Goal: Task Accomplishment & Management: Manage account settings

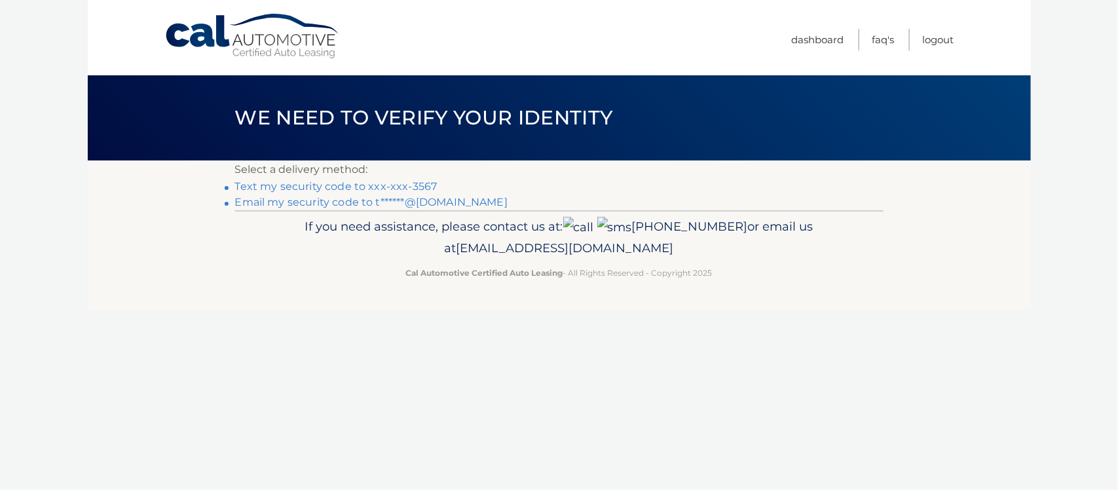
click at [322, 187] on link "Text my security code to xxx-xxx-3567" at bounding box center [336, 186] width 202 height 12
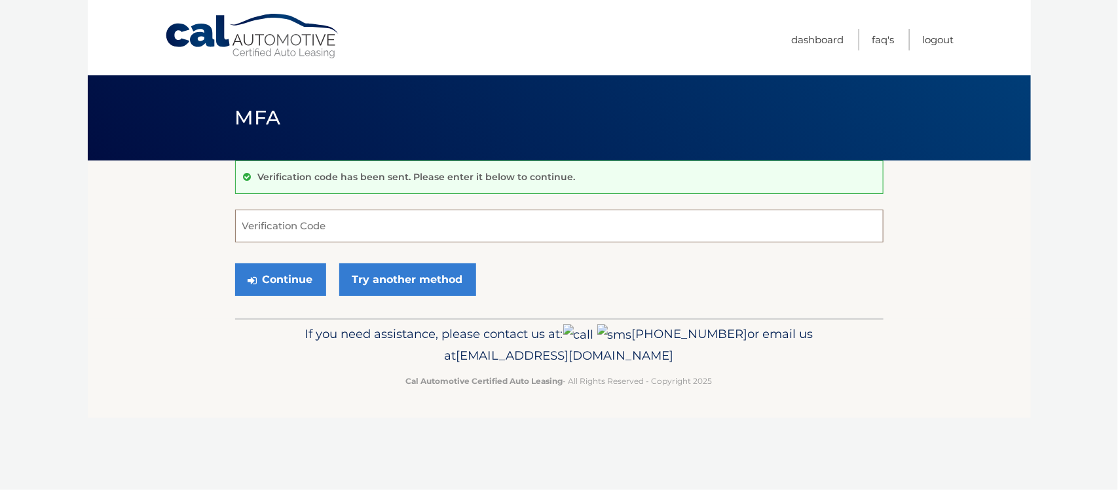
click at [336, 224] on input "Verification Code" at bounding box center [559, 226] width 648 height 33
type input "171869"
click at [301, 276] on button "Continue" at bounding box center [280, 279] width 91 height 33
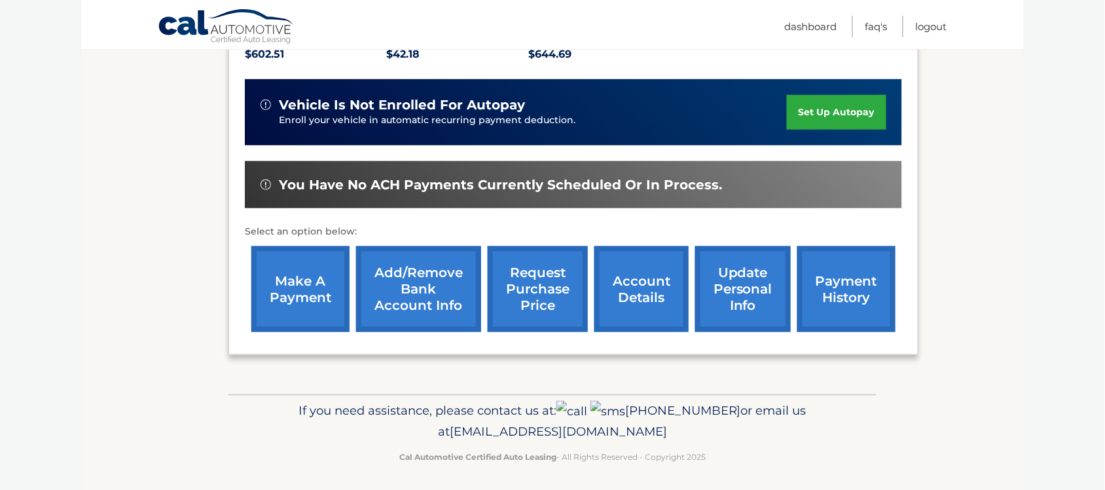
scroll to position [320, 0]
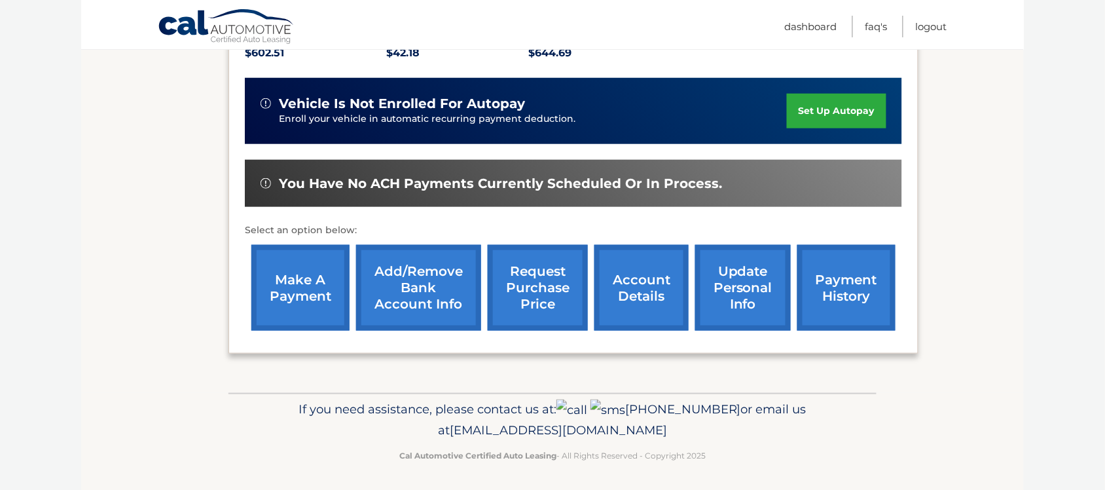
click at [647, 287] on link "account details" at bounding box center [642, 288] width 94 height 86
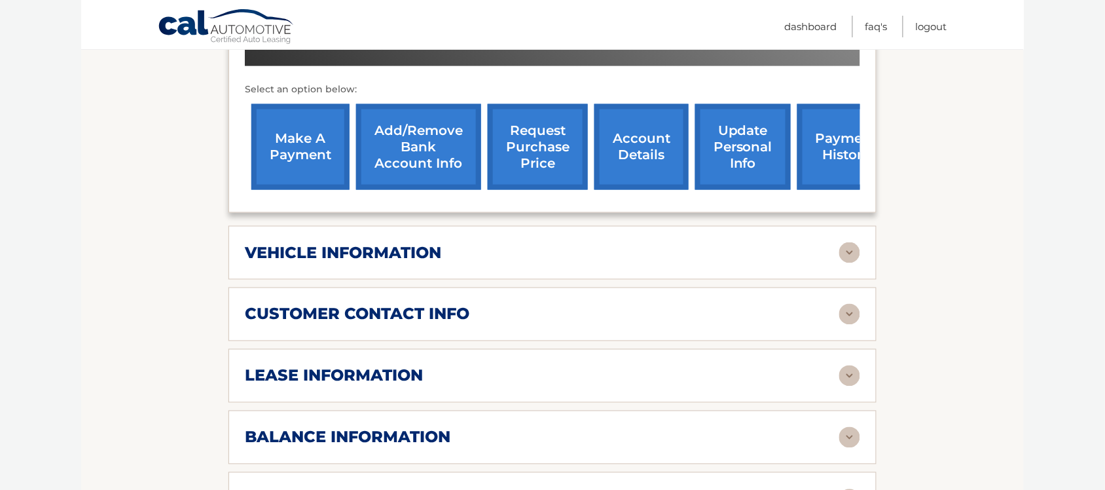
scroll to position [491, 0]
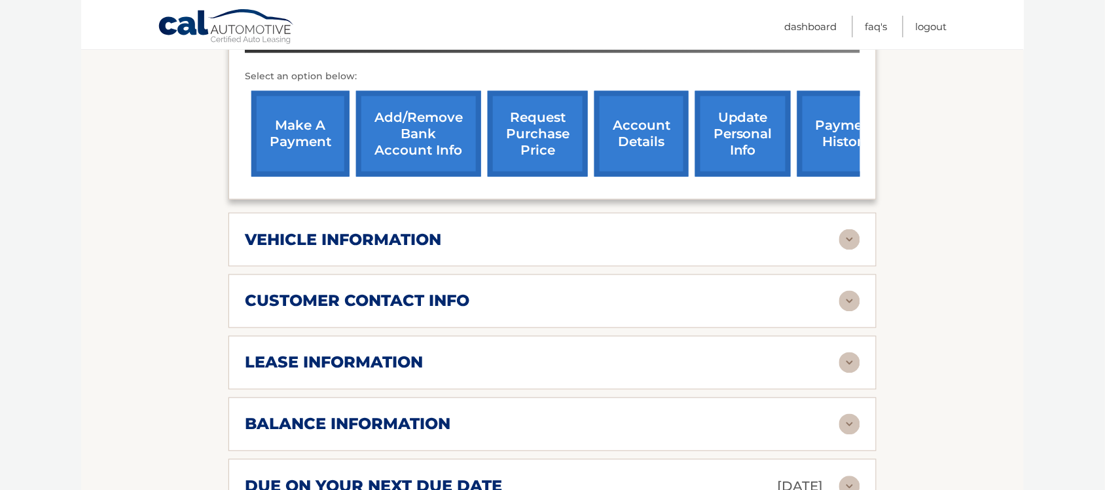
click at [466, 234] on div "vehicle information" at bounding box center [542, 240] width 595 height 20
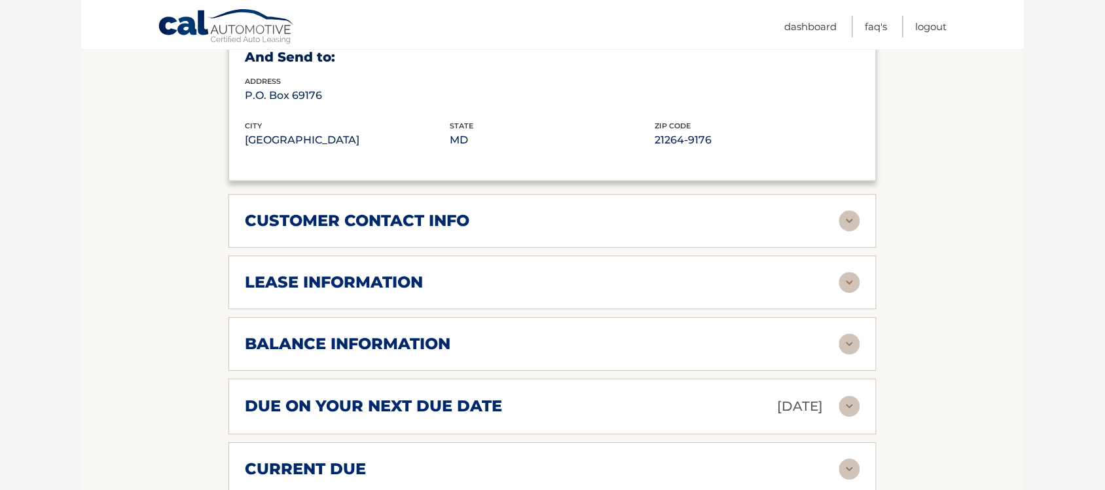
scroll to position [900, 0]
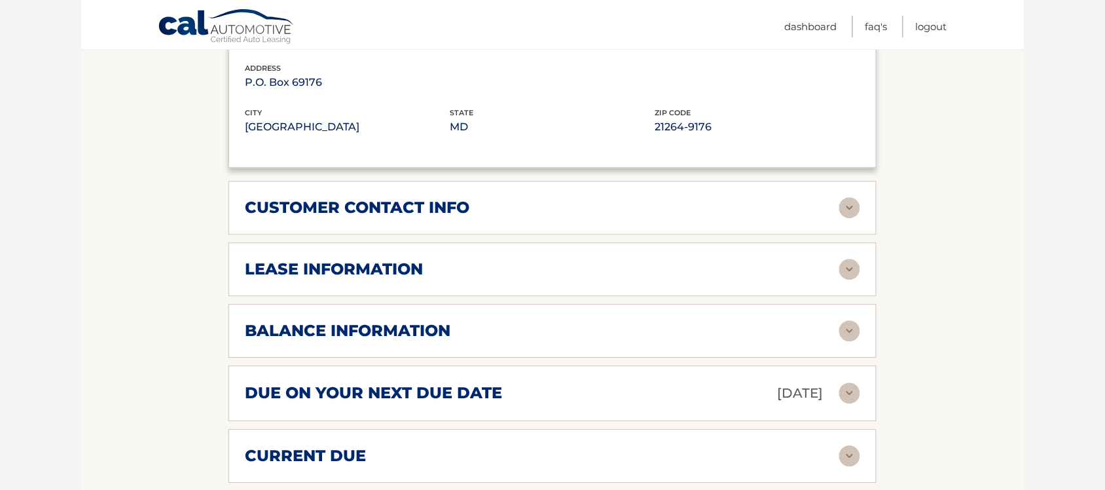
click at [462, 217] on div "customer contact info full name AUSTIN TITLE street address 4614 VESPASIAN CT c…" at bounding box center [553, 208] width 648 height 54
click at [405, 270] on h2 "lease information" at bounding box center [334, 269] width 178 height 20
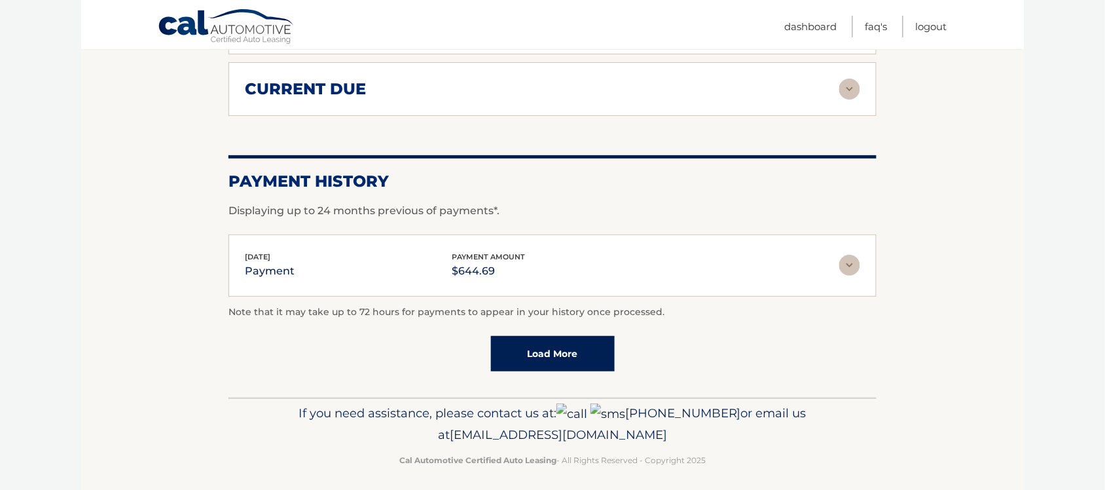
scroll to position [1516, 0]
